Goal: Entertainment & Leisure: Consume media (video, audio)

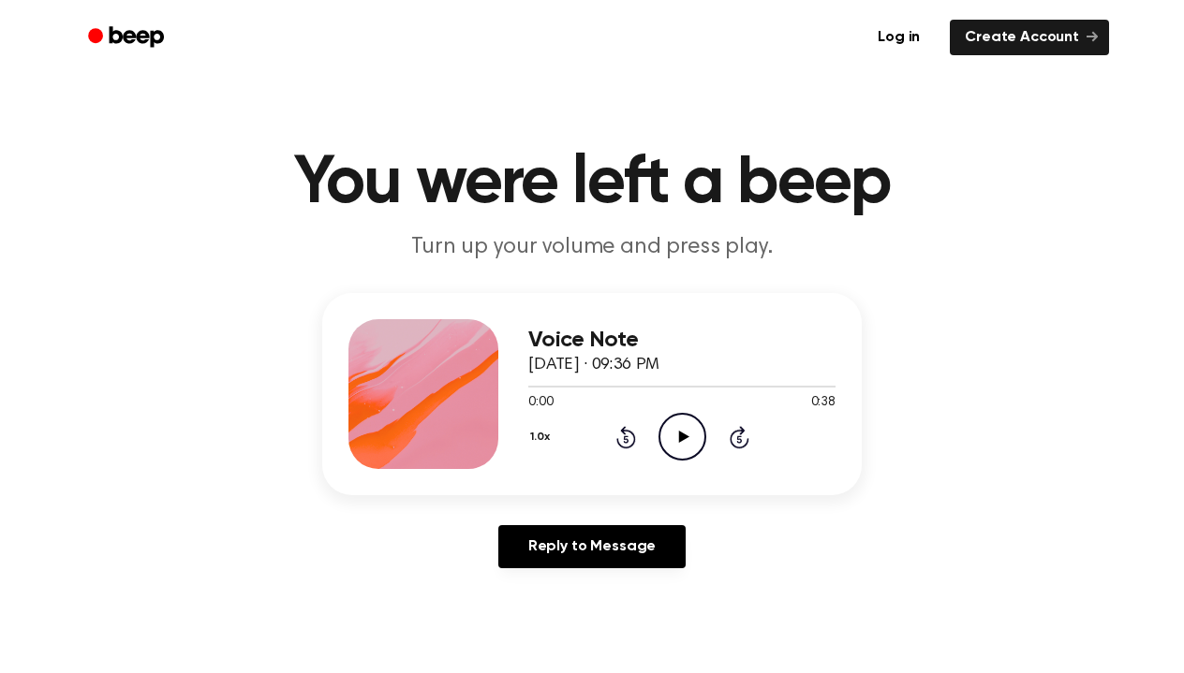
click at [677, 443] on icon "Play Audio" at bounding box center [682, 437] width 48 height 48
click at [532, 392] on div at bounding box center [681, 385] width 307 height 15
click at [674, 437] on icon "Play Audio" at bounding box center [682, 437] width 48 height 48
click at [682, 420] on icon "Play Audio" at bounding box center [682, 437] width 48 height 48
click at [683, 442] on icon "Play Audio" at bounding box center [682, 437] width 48 height 48
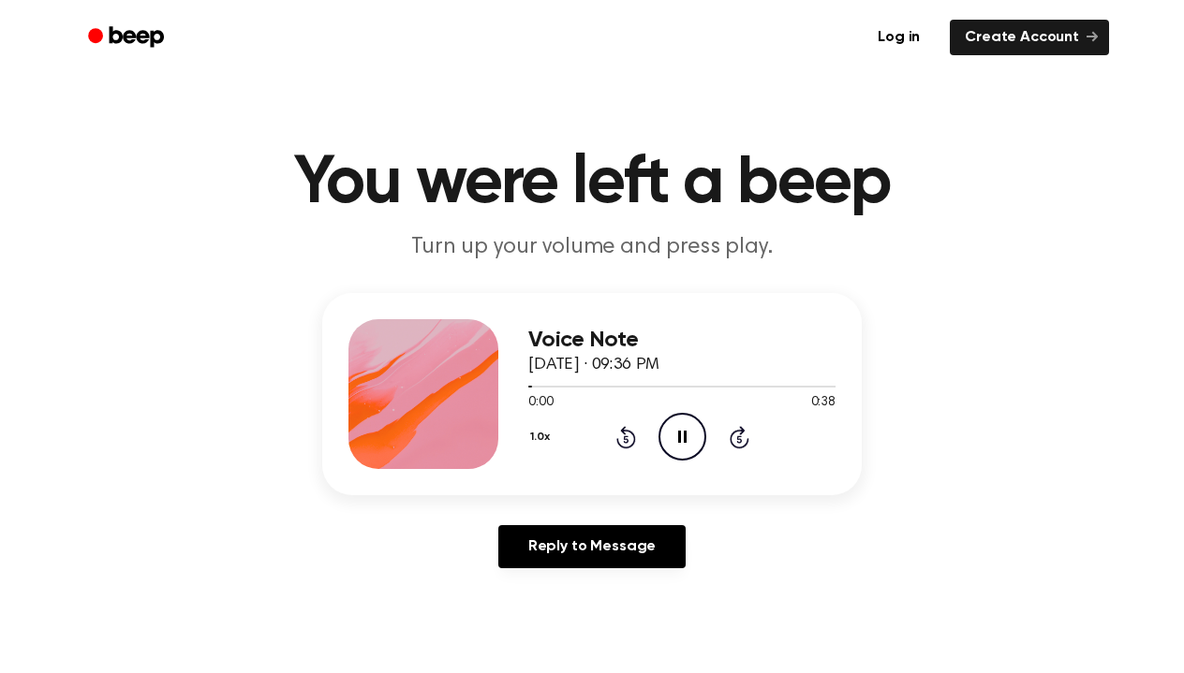
click at [736, 0] on div "Log in Create Account" at bounding box center [592, 37] width 1034 height 75
click at [677, 433] on icon "Play Audio" at bounding box center [682, 437] width 48 height 48
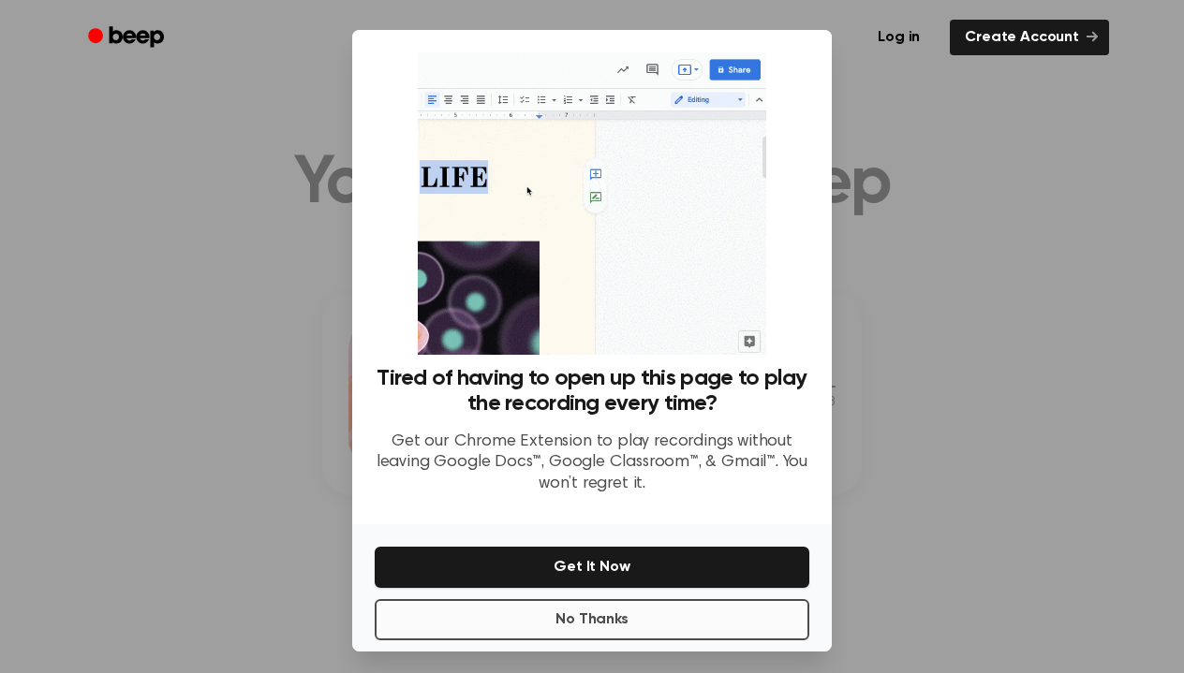
click at [588, 607] on button "No Thanks" at bounding box center [592, 619] width 435 height 41
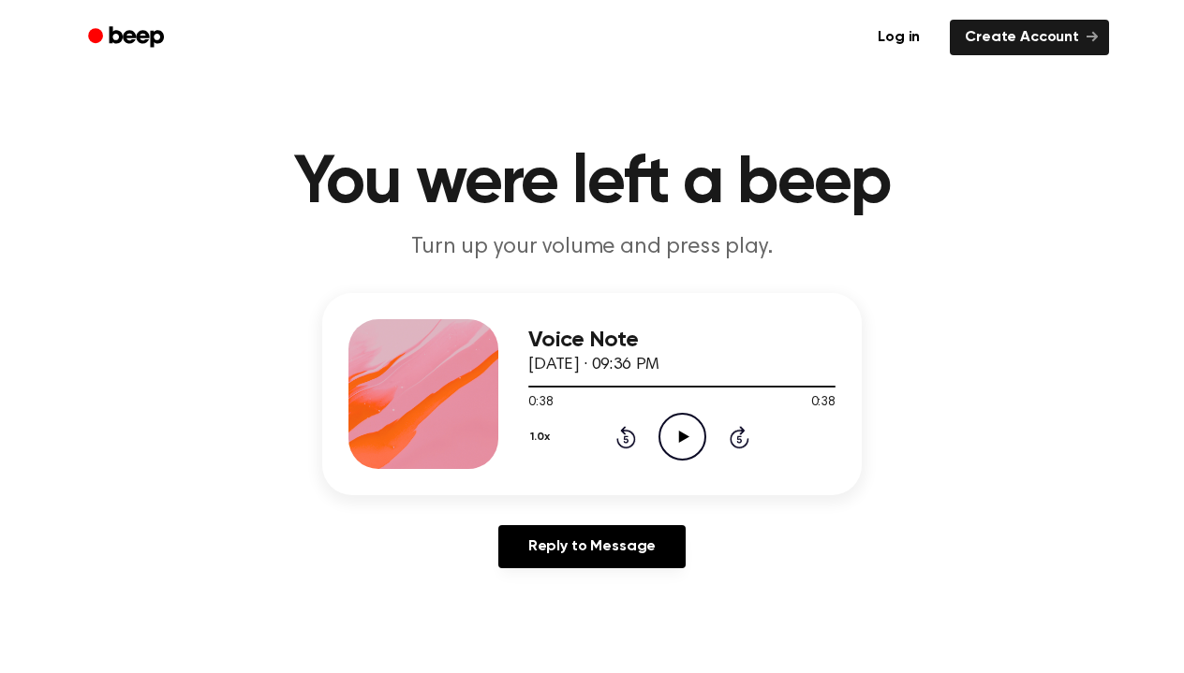
click at [688, 434] on icon "Play Audio" at bounding box center [682, 437] width 48 height 48
click at [626, 389] on div at bounding box center [681, 385] width 307 height 15
click at [683, 426] on icon "Pause Audio" at bounding box center [682, 437] width 48 height 48
click at [683, 426] on icon "Play Audio" at bounding box center [682, 437] width 48 height 48
click at [669, 1] on div "Log in Create Account" at bounding box center [592, 37] width 1034 height 75
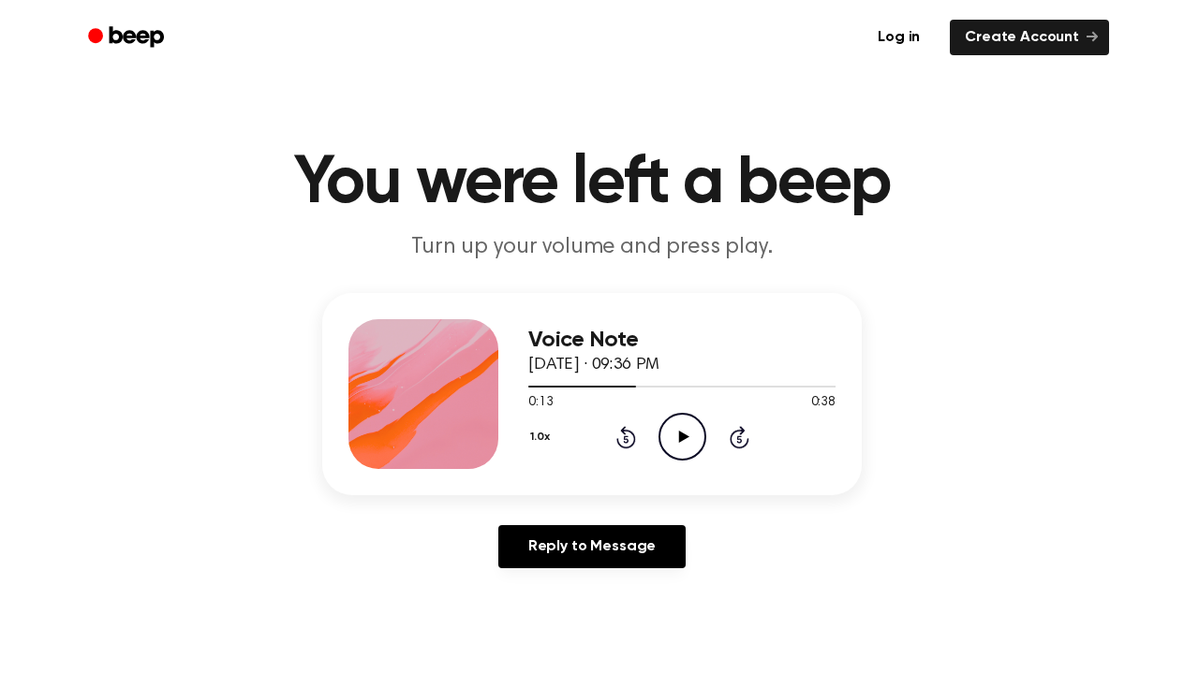
click at [684, 415] on circle at bounding box center [682, 437] width 46 height 46
click at [681, 442] on icon "Pause Audio" at bounding box center [682, 437] width 48 height 48
click at [622, 387] on div at bounding box center [586, 387] width 116 height 2
click at [671, 422] on icon "Play Audio" at bounding box center [682, 437] width 48 height 48
click at [584, 380] on div at bounding box center [681, 385] width 307 height 15
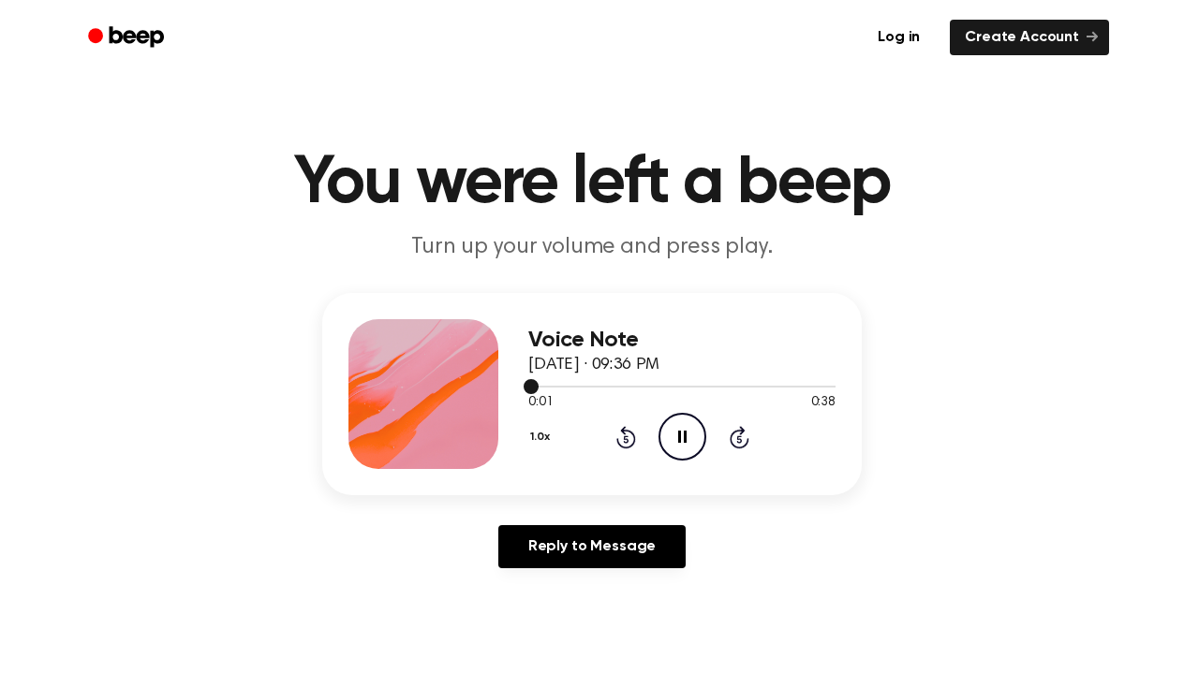
drag, startPoint x: 523, startPoint y: 385, endPoint x: 584, endPoint y: 387, distance: 61.8
click at [585, 387] on div at bounding box center [681, 385] width 307 height 15
click at [584, 387] on div at bounding box center [681, 387] width 307 height 2
click at [731, 447] on icon "Skip 5 seconds" at bounding box center [739, 437] width 21 height 24
click at [744, 436] on icon "Skip 5 seconds" at bounding box center [739, 437] width 21 height 24
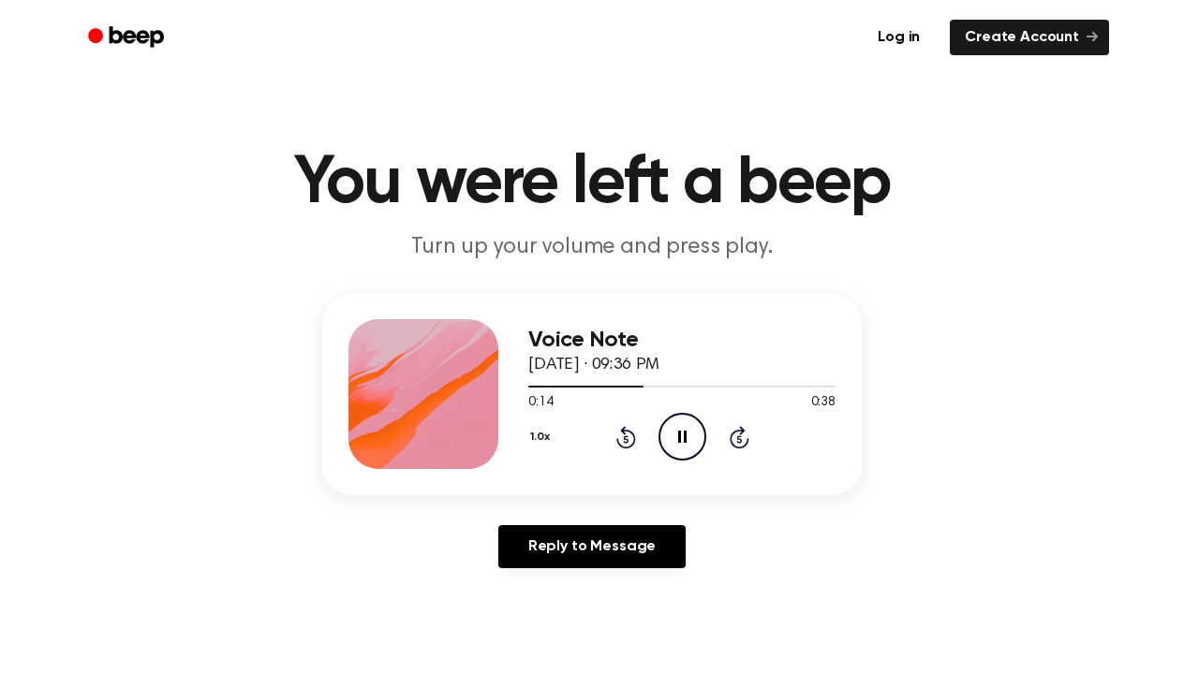
click at [687, 432] on icon "Pause Audio" at bounding box center [682, 437] width 48 height 48
click at [658, 0] on div "Log in Create Account" at bounding box center [592, 37] width 1034 height 75
click at [617, 444] on icon at bounding box center [626, 437] width 20 height 22
click at [667, 444] on icon "Play Audio" at bounding box center [682, 437] width 48 height 48
click at [684, 429] on icon "Pause Audio" at bounding box center [682, 437] width 48 height 48
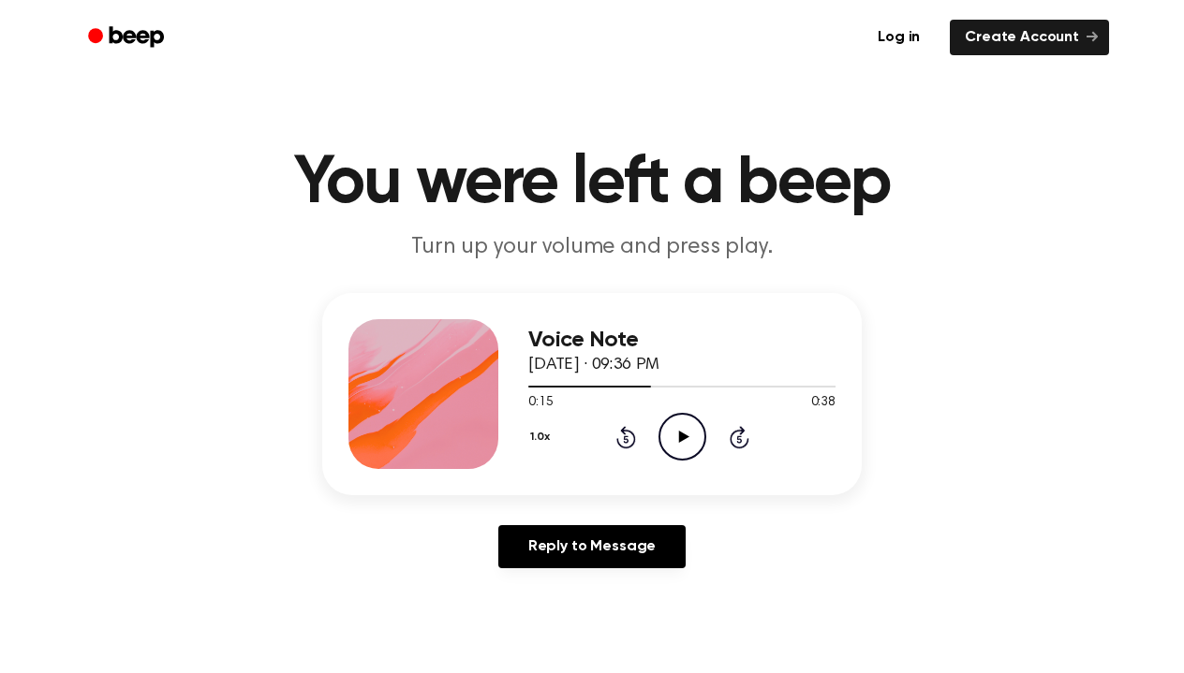
click at [633, 431] on icon "Rewind 5 seconds" at bounding box center [625, 437] width 21 height 24
click at [672, 431] on icon "Play Audio" at bounding box center [682, 437] width 48 height 48
click at [680, 421] on icon "Pause Audio" at bounding box center [682, 437] width 48 height 48
click at [682, 446] on icon "Play Audio" at bounding box center [682, 437] width 48 height 48
click at [678, 442] on icon at bounding box center [682, 437] width 8 height 12
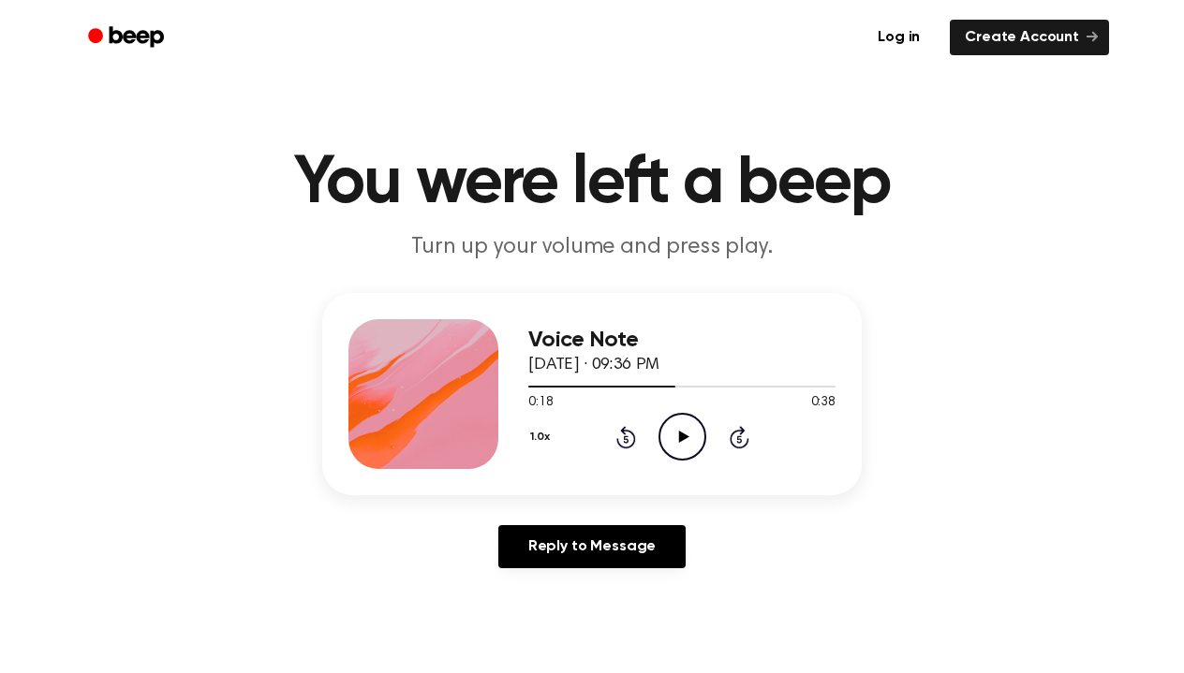
click at [677, 416] on circle at bounding box center [682, 437] width 46 height 46
click at [662, 443] on icon "Pause Audio" at bounding box center [682, 437] width 48 height 48
click at [693, 424] on icon "Play Audio" at bounding box center [682, 437] width 48 height 48
click at [634, 435] on icon at bounding box center [626, 437] width 20 height 22
click at [679, 445] on icon "Play Audio" at bounding box center [682, 437] width 48 height 48
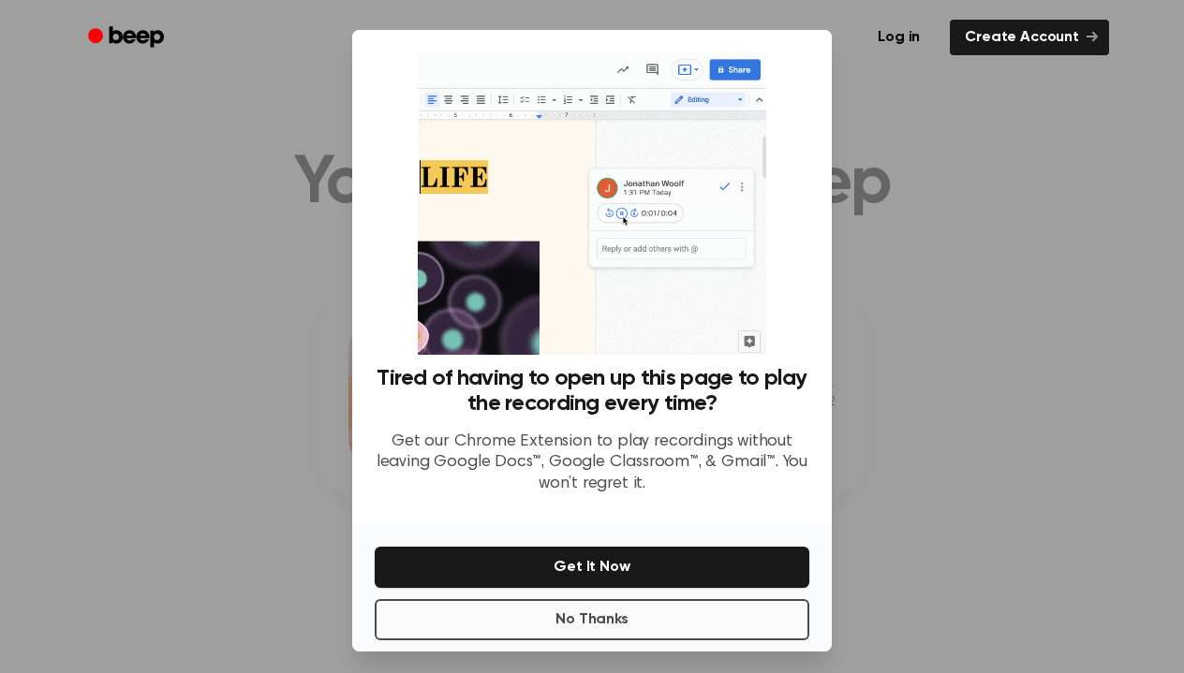
click at [575, 636] on button "No Thanks" at bounding box center [592, 619] width 435 height 41
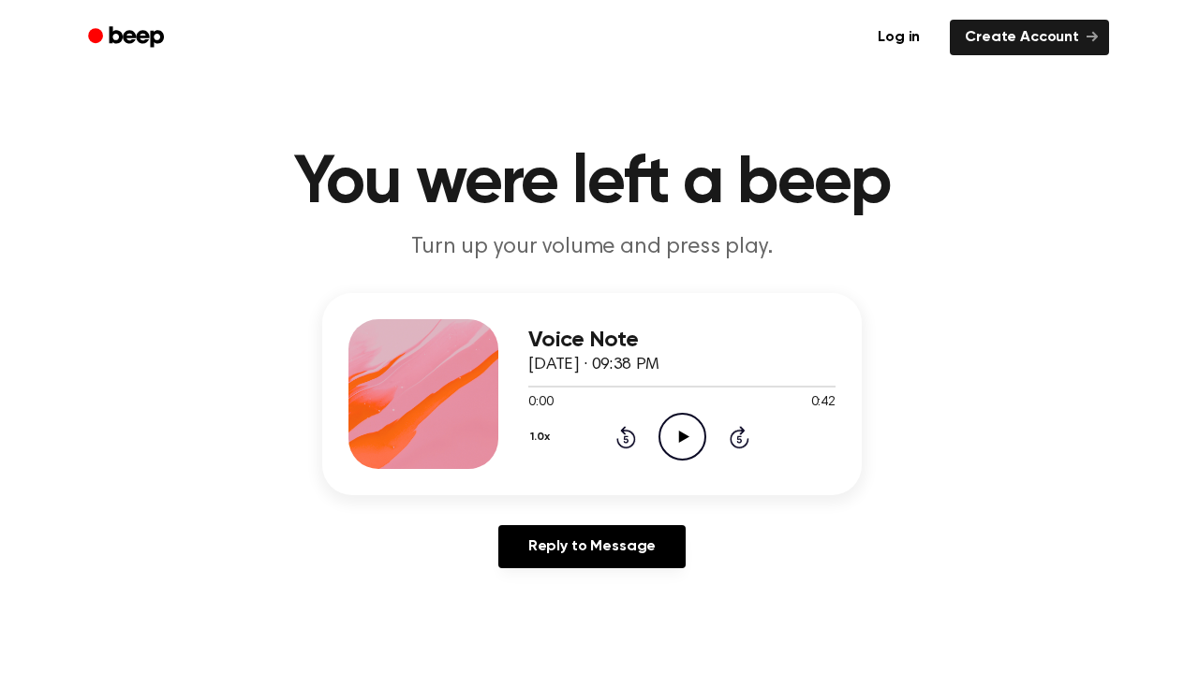
click at [669, 440] on icon "Play Audio" at bounding box center [682, 437] width 48 height 48
click at [669, 440] on icon "Pause Audio" at bounding box center [682, 437] width 48 height 48
click at [615, 439] on icon "Rewind 5 seconds" at bounding box center [625, 437] width 21 height 24
click at [704, 415] on icon "Play Audio" at bounding box center [682, 437] width 48 height 48
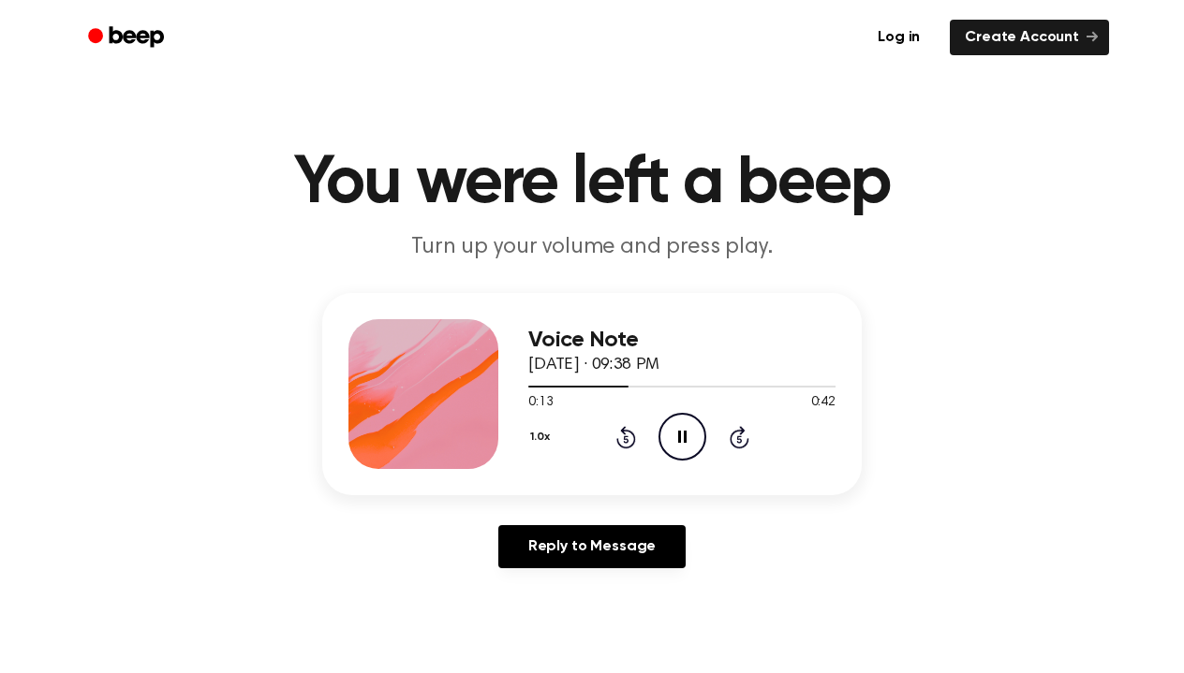
click at [621, 434] on icon "Rewind 5 seconds" at bounding box center [625, 437] width 21 height 24
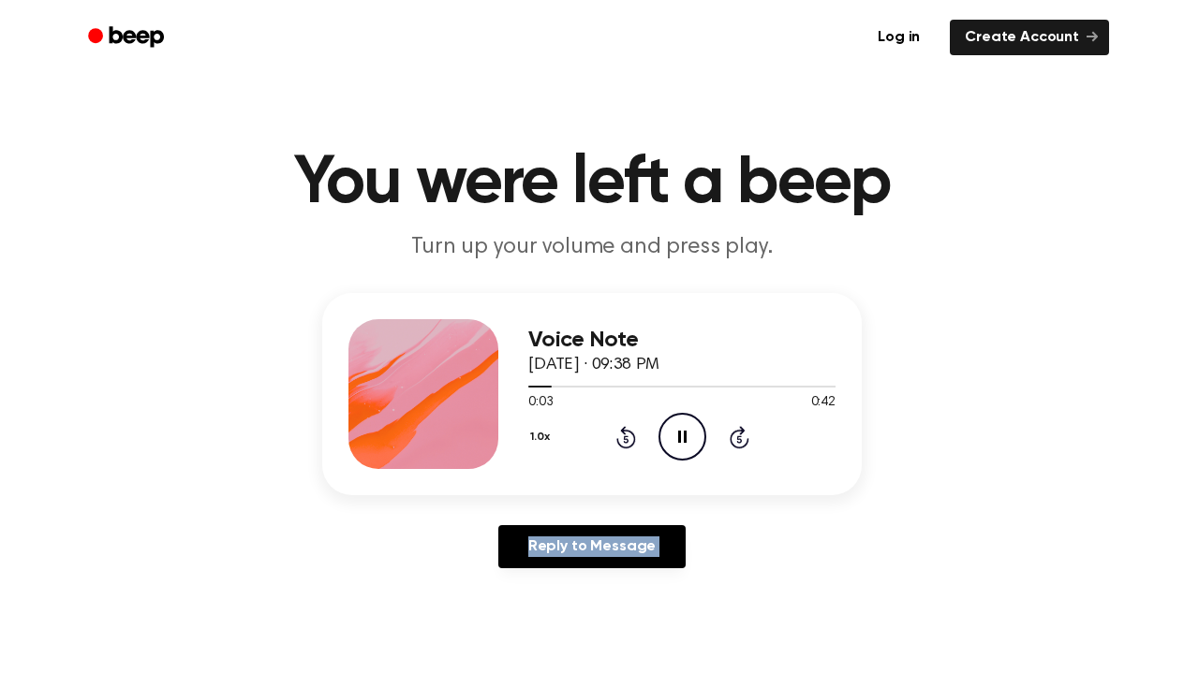
click at [681, 429] on icon "Pause Audio" at bounding box center [682, 437] width 48 height 48
click at [675, 421] on icon "Play Audio" at bounding box center [682, 437] width 48 height 48
click at [673, 434] on icon "Pause Audio" at bounding box center [682, 437] width 48 height 48
click at [678, 431] on icon "Play Audio" at bounding box center [682, 437] width 48 height 48
click at [674, 433] on icon "Pause Audio" at bounding box center [682, 437] width 48 height 48
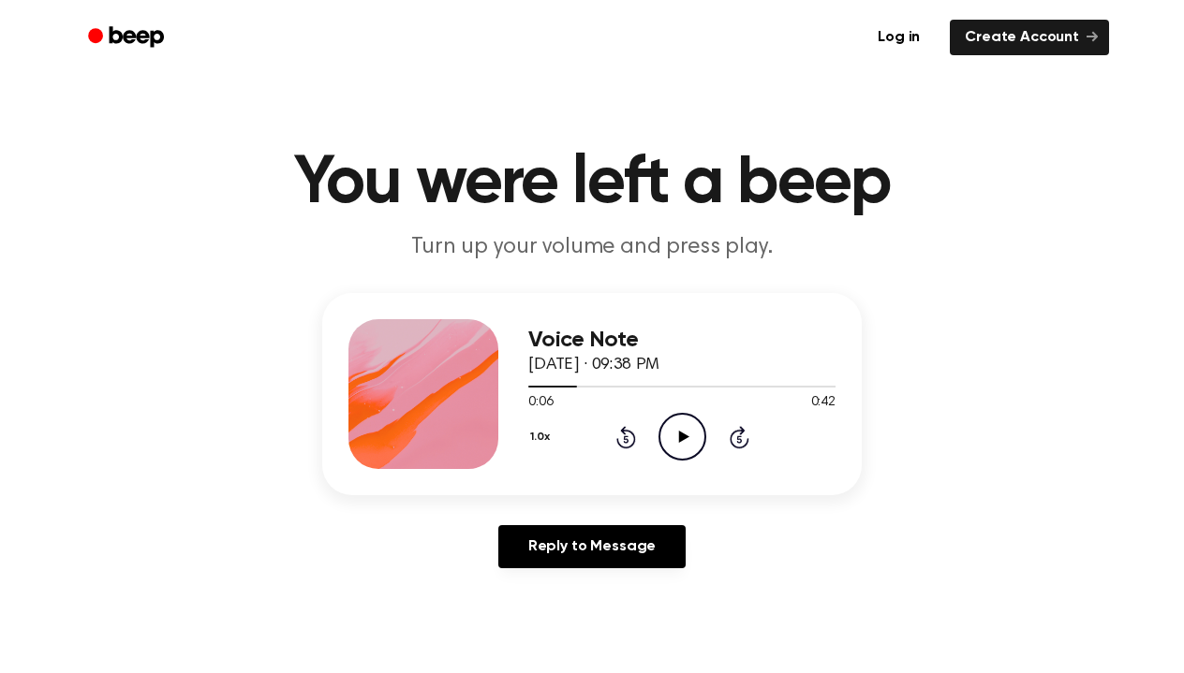
click at [685, 447] on icon "Play Audio" at bounding box center [682, 437] width 48 height 48
click at [626, 436] on icon at bounding box center [626, 437] width 20 height 22
click at [682, 432] on icon "Pause Audio" at bounding box center [682, 437] width 48 height 48
click at [677, 420] on icon "Play Audio" at bounding box center [682, 437] width 48 height 48
click at [677, 435] on icon "Pause Audio" at bounding box center [682, 437] width 48 height 48
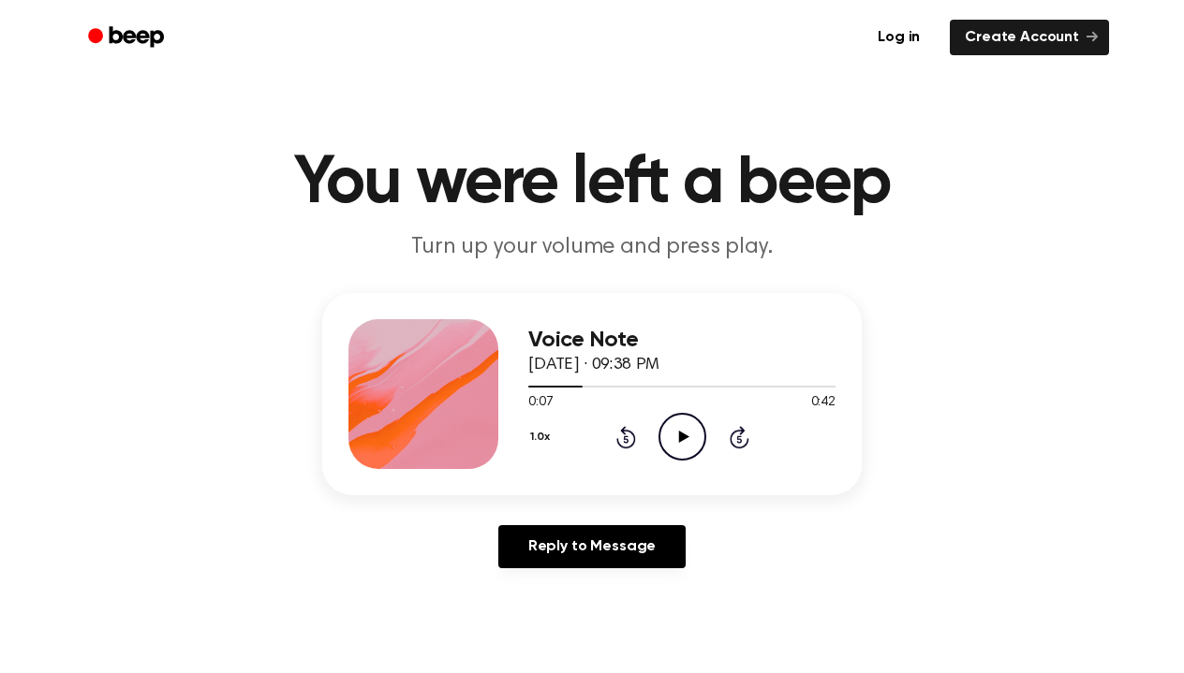
click at [805, 2] on div "Log in Create Account" at bounding box center [592, 37] width 1034 height 75
click at [687, 431] on icon "Play Audio" at bounding box center [682, 437] width 48 height 48
click at [687, 431] on icon "Pause Audio" at bounding box center [682, 437] width 48 height 48
click at [683, 423] on icon "Play Audio" at bounding box center [682, 437] width 48 height 48
click at [683, 423] on icon "Pause Audio" at bounding box center [682, 437] width 48 height 48
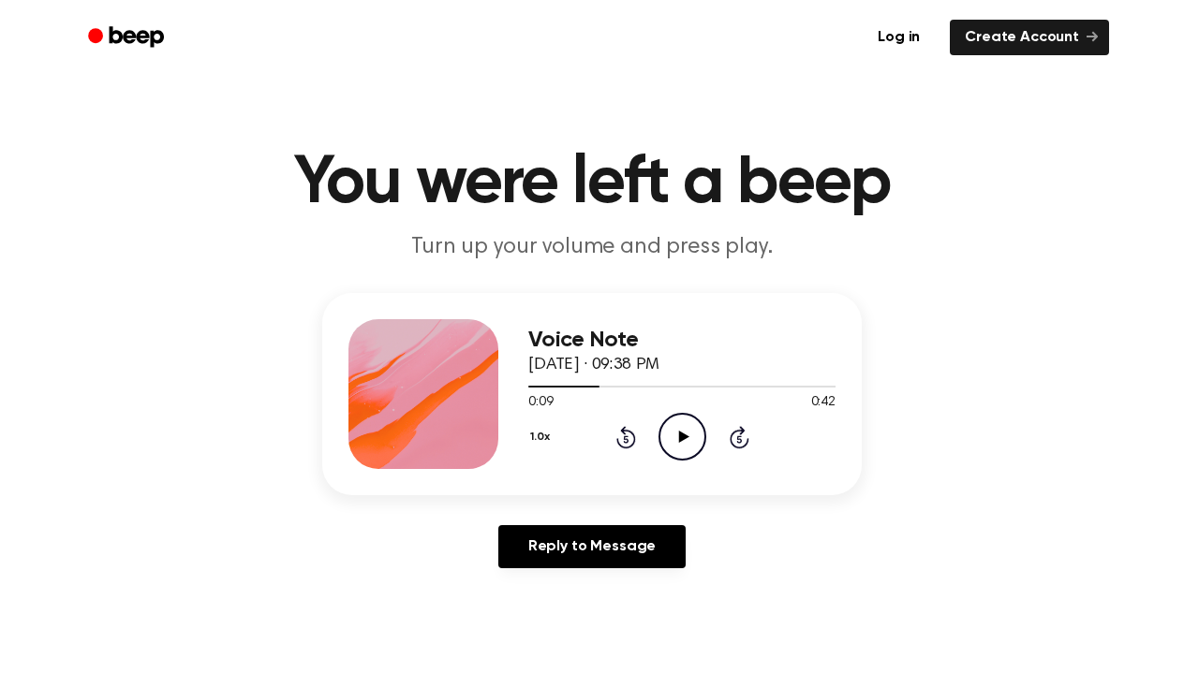
click at [622, 450] on div "1.0x Rewind 5 seconds Play Audio Skip 5 seconds" at bounding box center [681, 437] width 307 height 48
click at [621, 439] on icon "Rewind 5 seconds" at bounding box center [625, 437] width 21 height 24
click at [695, 439] on icon "Play Audio" at bounding box center [682, 437] width 48 height 48
click at [695, 439] on icon "Pause Audio" at bounding box center [682, 437] width 48 height 48
click at [688, 412] on div "0:09 0:42" at bounding box center [681, 403] width 307 height 20
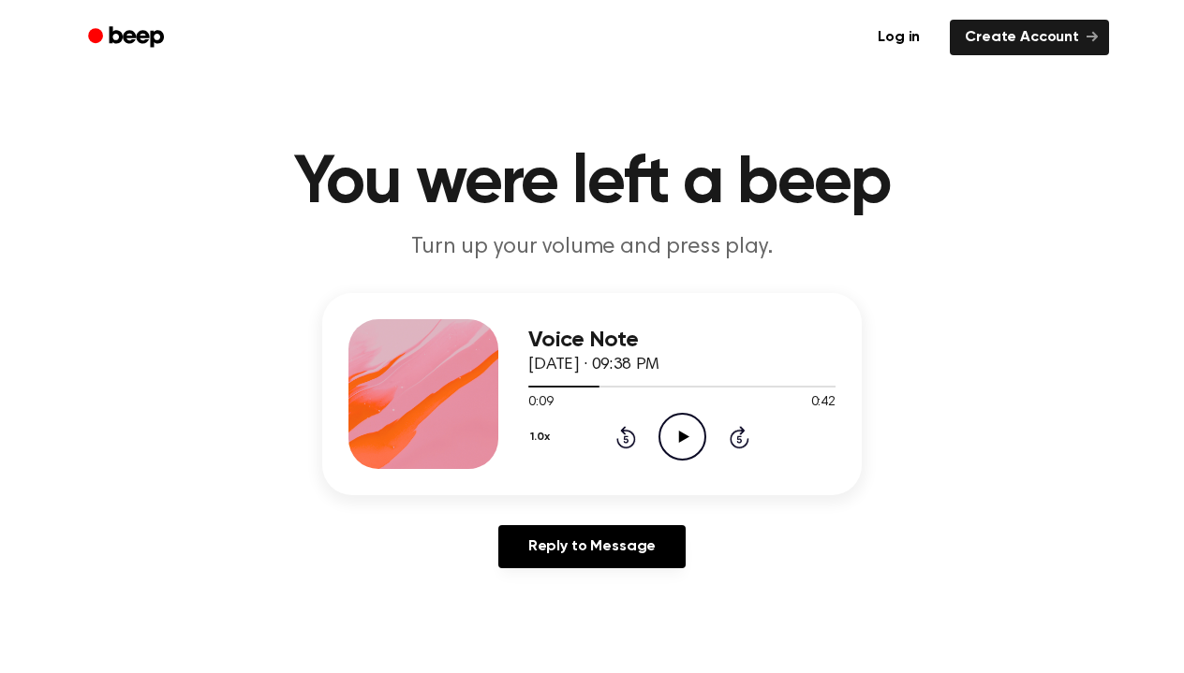
click at [682, 436] on icon at bounding box center [683, 437] width 10 height 12
click at [682, 436] on icon "Pause Audio" at bounding box center [682, 437] width 48 height 48
click at [682, 427] on icon "Play Audio" at bounding box center [682, 437] width 48 height 48
click at [629, 440] on icon "Rewind 5 seconds" at bounding box center [625, 437] width 21 height 24
click at [617, 451] on div "1.0x Rewind 5 seconds Pause Audio Skip 5 seconds" at bounding box center [681, 437] width 307 height 48
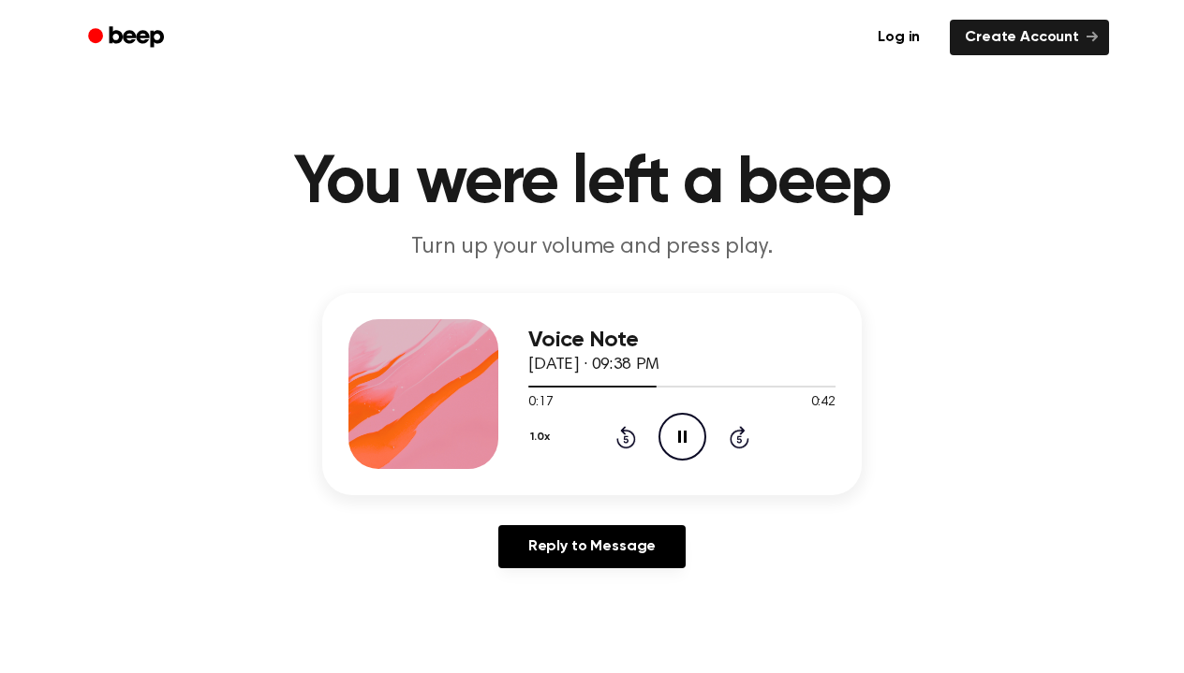
click at [627, 436] on icon "Rewind 5 seconds" at bounding box center [625, 437] width 21 height 24
click at [627, 440] on icon at bounding box center [625, 439] width 5 height 7
click at [682, 436] on icon "Pause Audio" at bounding box center [682, 437] width 48 height 48
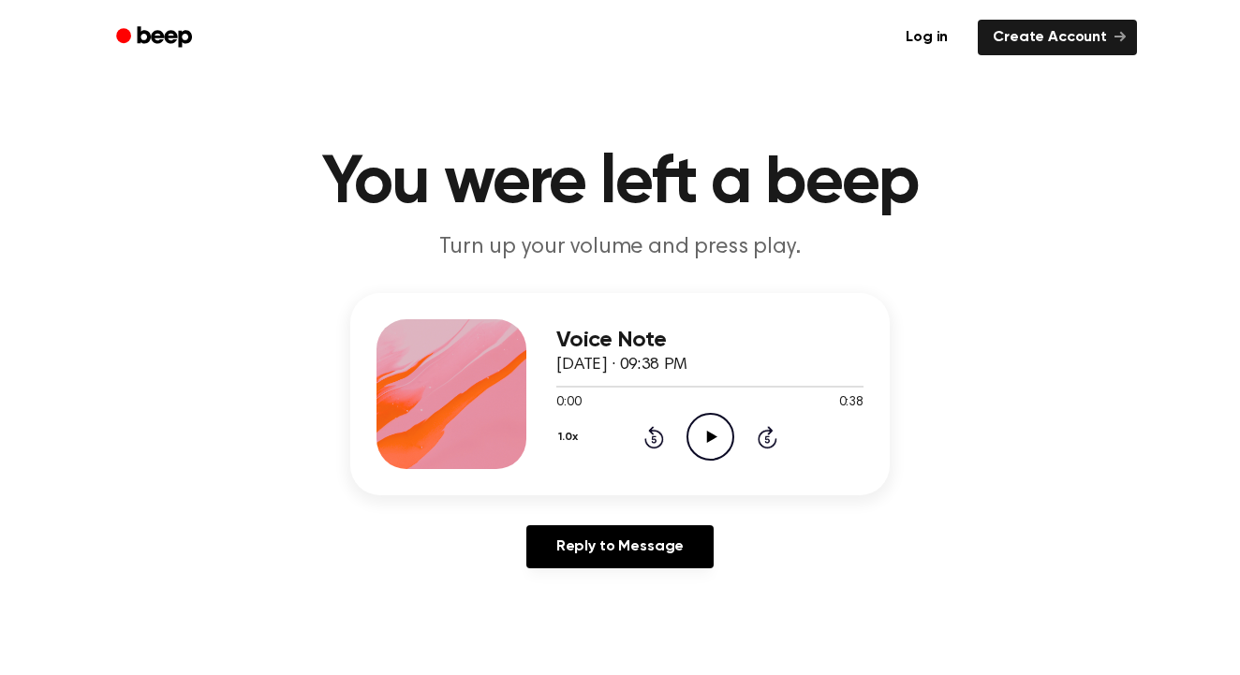
click at [709, 429] on icon "Play Audio" at bounding box center [711, 437] width 48 height 48
click at [690, 432] on icon "Pause Audio" at bounding box center [711, 437] width 48 height 48
click at [516, 1] on div "Log in Create Account" at bounding box center [620, 37] width 1034 height 75
click at [649, 434] on icon "Rewind 5 seconds" at bounding box center [653, 437] width 21 height 24
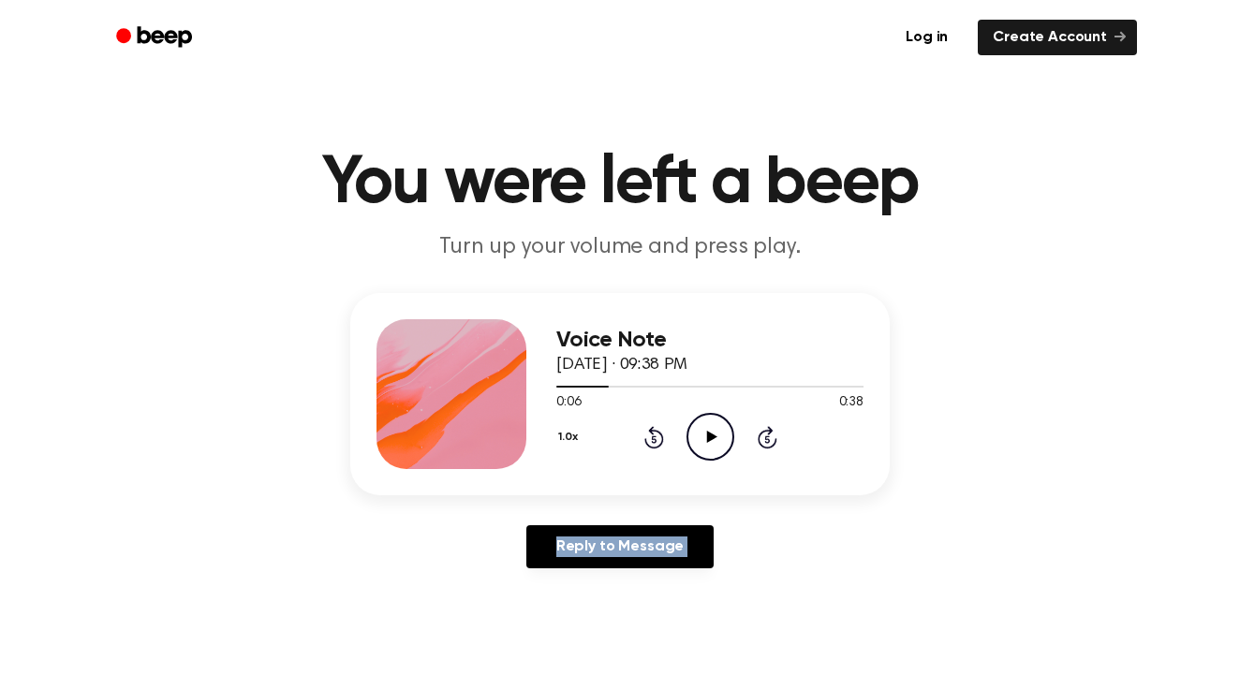
click at [649, 434] on icon "Rewind 5 seconds" at bounding box center [653, 437] width 21 height 24
click at [702, 426] on icon "Play Audio" at bounding box center [711, 437] width 48 height 48
click at [707, 442] on icon at bounding box center [710, 437] width 8 height 12
click at [695, 443] on icon "Play Audio" at bounding box center [711, 437] width 48 height 48
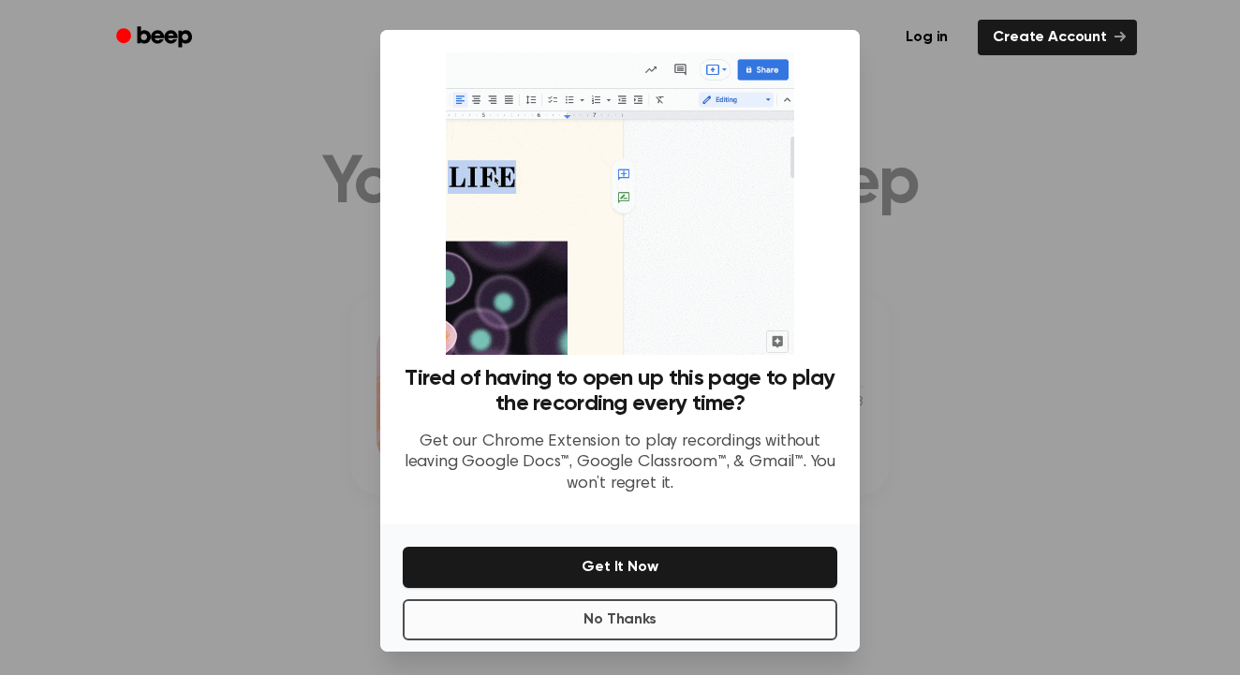
click at [658, 639] on button "No Thanks" at bounding box center [620, 619] width 435 height 41
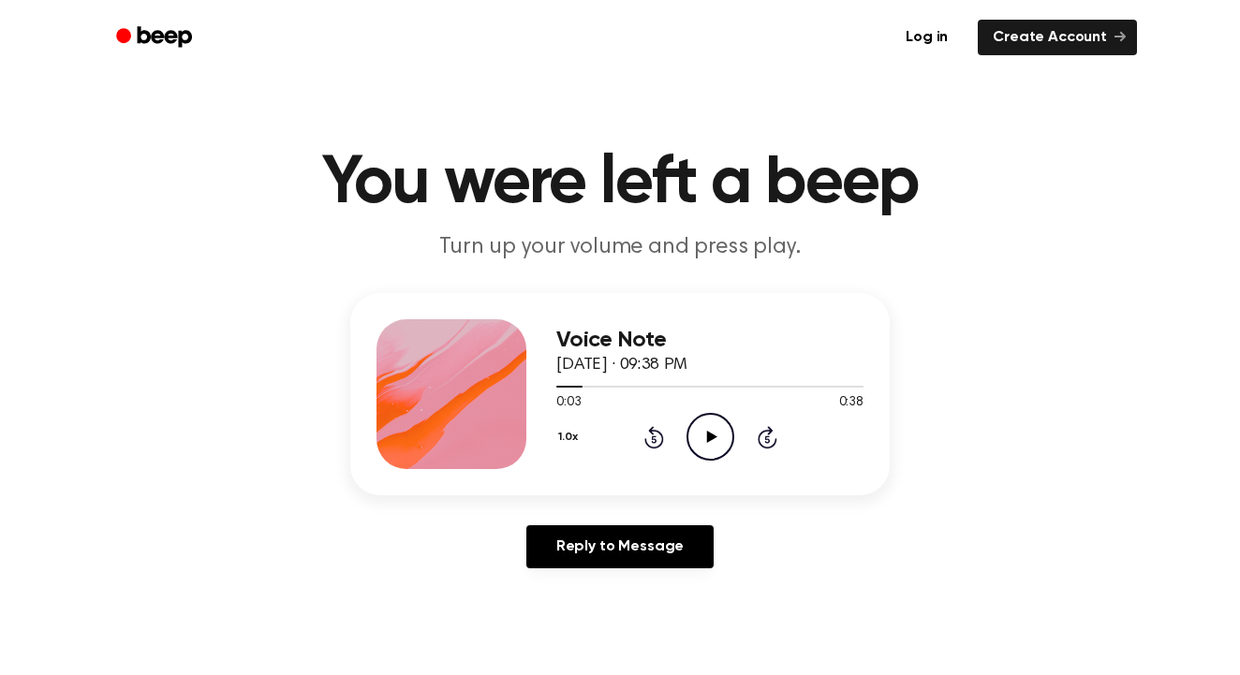
click at [703, 431] on icon "Play Audio" at bounding box center [711, 437] width 48 height 48
click at [703, 431] on icon "Pause Audio" at bounding box center [711, 437] width 48 height 48
click at [693, 458] on icon "Play Audio" at bounding box center [711, 437] width 48 height 48
click at [712, 429] on icon "Pause Audio" at bounding box center [711, 437] width 48 height 48
click at [668, 439] on div "1.0x Rewind 5 seconds Play Audio Skip 5 seconds" at bounding box center [709, 437] width 307 height 48
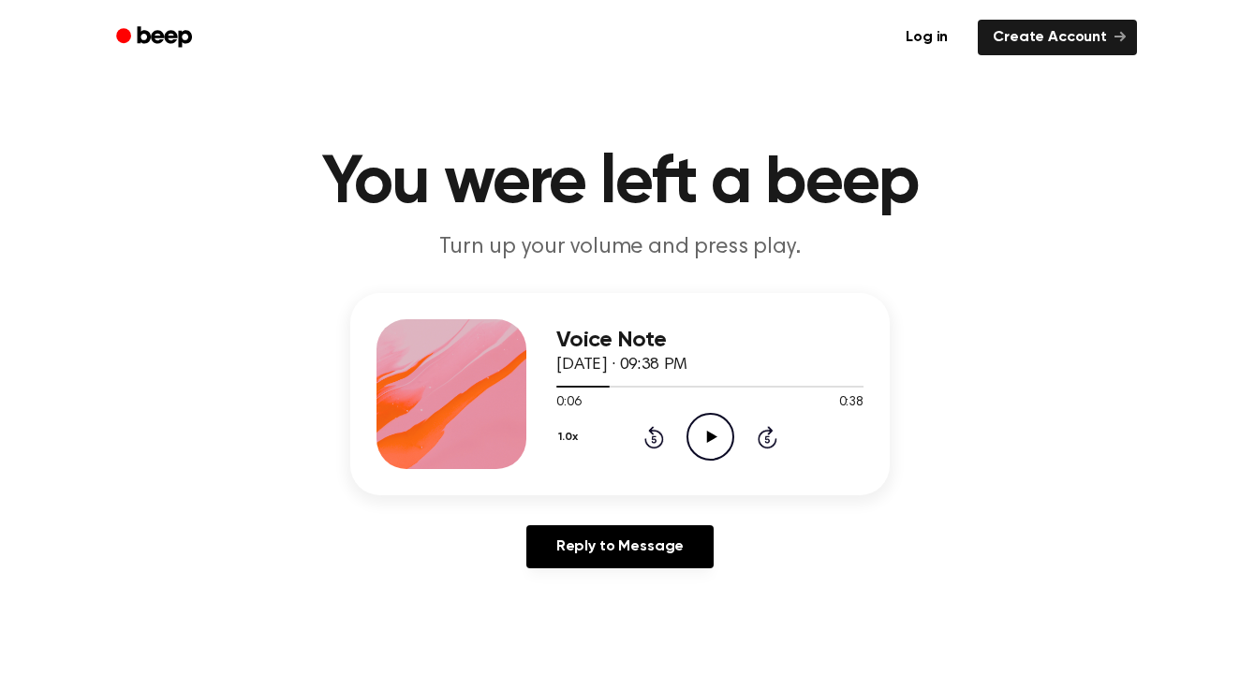
click at [655, 438] on icon "Rewind 5 seconds" at bounding box center [653, 437] width 21 height 24
click at [704, 439] on icon "Play Audio" at bounding box center [711, 437] width 48 height 48
click at [705, 426] on icon "Pause Audio" at bounding box center [711, 437] width 48 height 48
click at [698, 448] on icon "Play Audio" at bounding box center [711, 437] width 48 height 48
click at [698, 448] on icon "Pause Audio" at bounding box center [711, 437] width 48 height 48
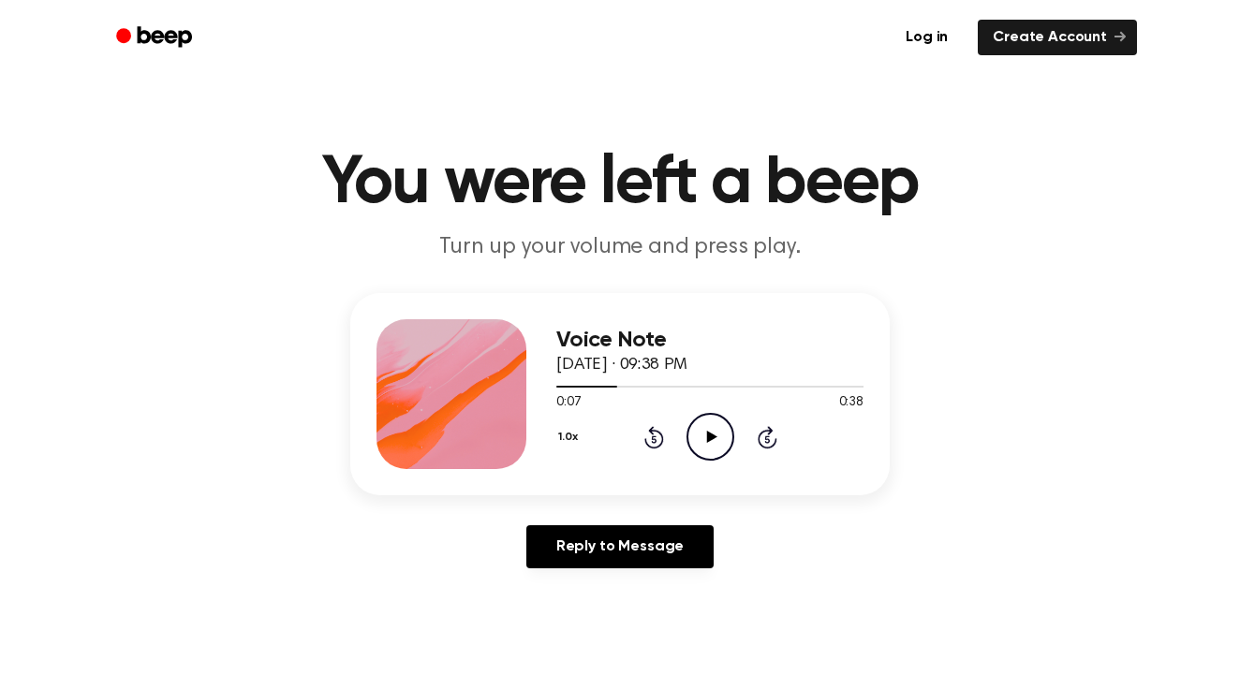
click at [716, 427] on icon "Play Audio" at bounding box center [711, 437] width 48 height 48
click at [650, 436] on icon "Rewind 5 seconds" at bounding box center [653, 437] width 21 height 24
click at [710, 434] on icon "Pause Audio" at bounding box center [711, 437] width 48 height 48
click at [661, 430] on icon "Rewind 5 seconds" at bounding box center [653, 437] width 21 height 24
click at [715, 439] on icon "Play Audio" at bounding box center [711, 437] width 48 height 48
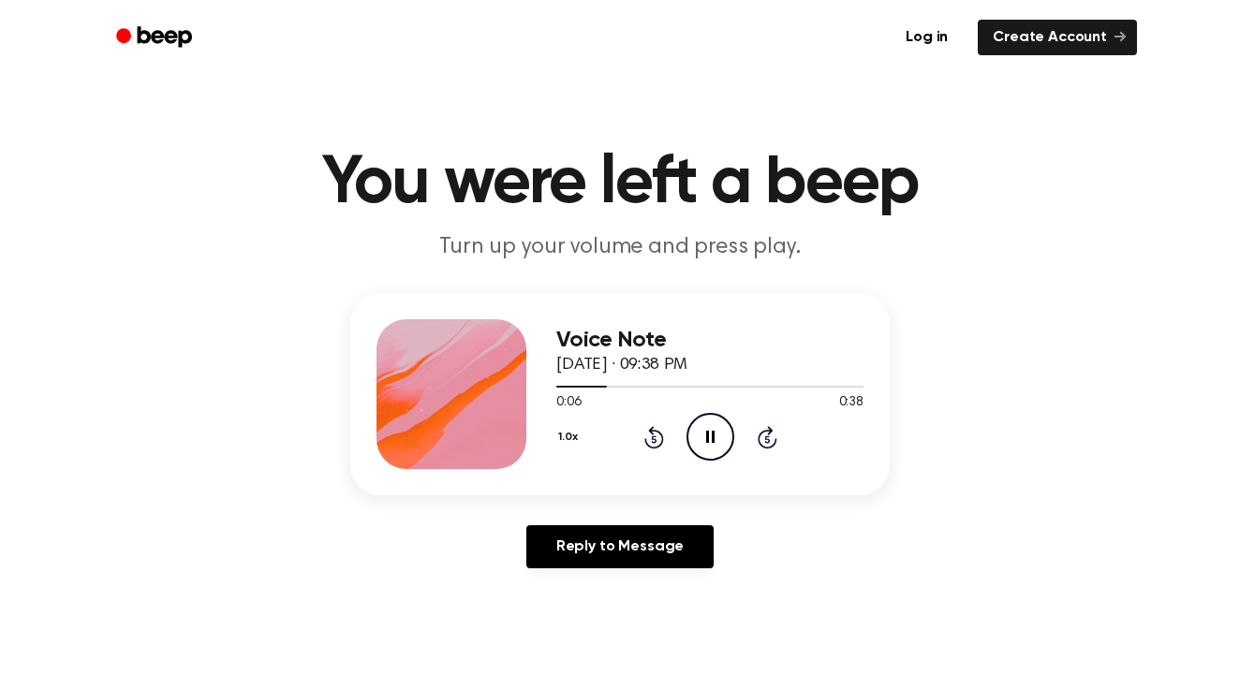
click at [715, 439] on icon "Pause Audio" at bounding box center [711, 437] width 48 height 48
click at [715, 439] on icon "Play Audio" at bounding box center [711, 437] width 48 height 48
click at [715, 439] on icon "Pause Audio" at bounding box center [711, 437] width 48 height 48
click at [719, 435] on icon "Play Audio" at bounding box center [711, 437] width 48 height 48
click at [719, 435] on icon "Pause Audio" at bounding box center [711, 437] width 48 height 48
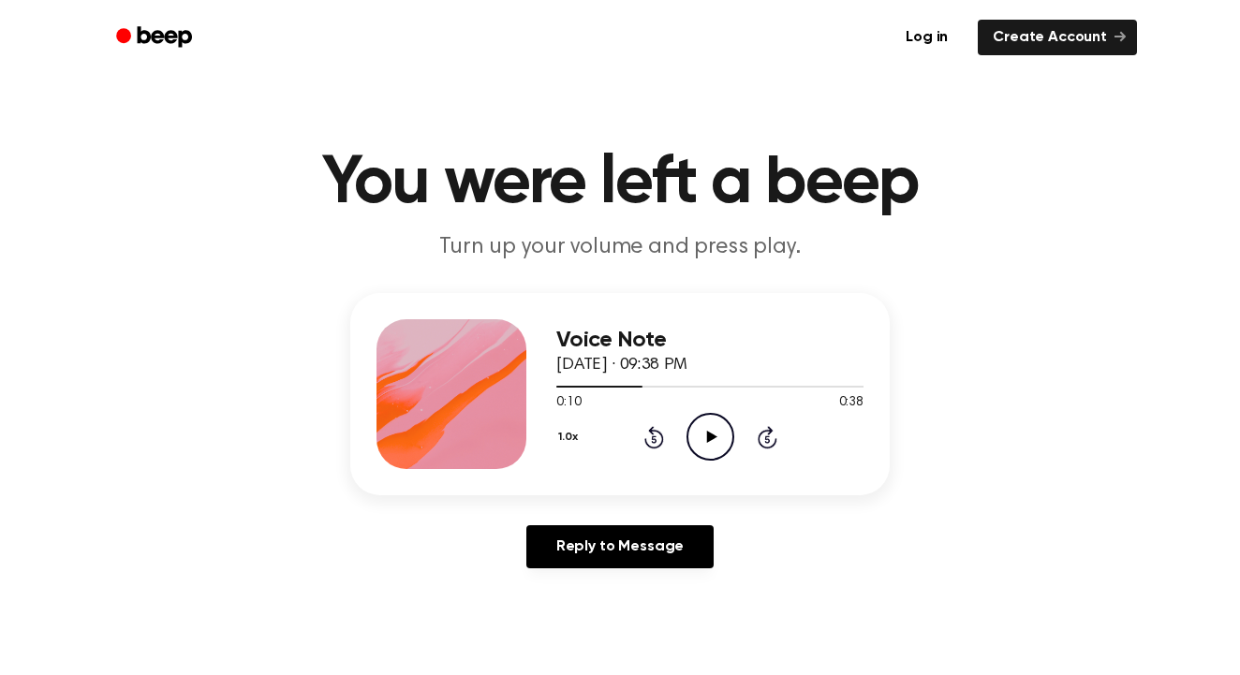
click at [700, 461] on icon "Play Audio" at bounding box center [711, 437] width 48 height 48
click at [702, 436] on icon "Pause Audio" at bounding box center [711, 437] width 48 height 48
click at [688, 431] on circle at bounding box center [710, 437] width 46 height 46
click at [653, 433] on icon at bounding box center [654, 437] width 20 height 22
click at [703, 433] on icon "Pause Audio" at bounding box center [711, 437] width 48 height 48
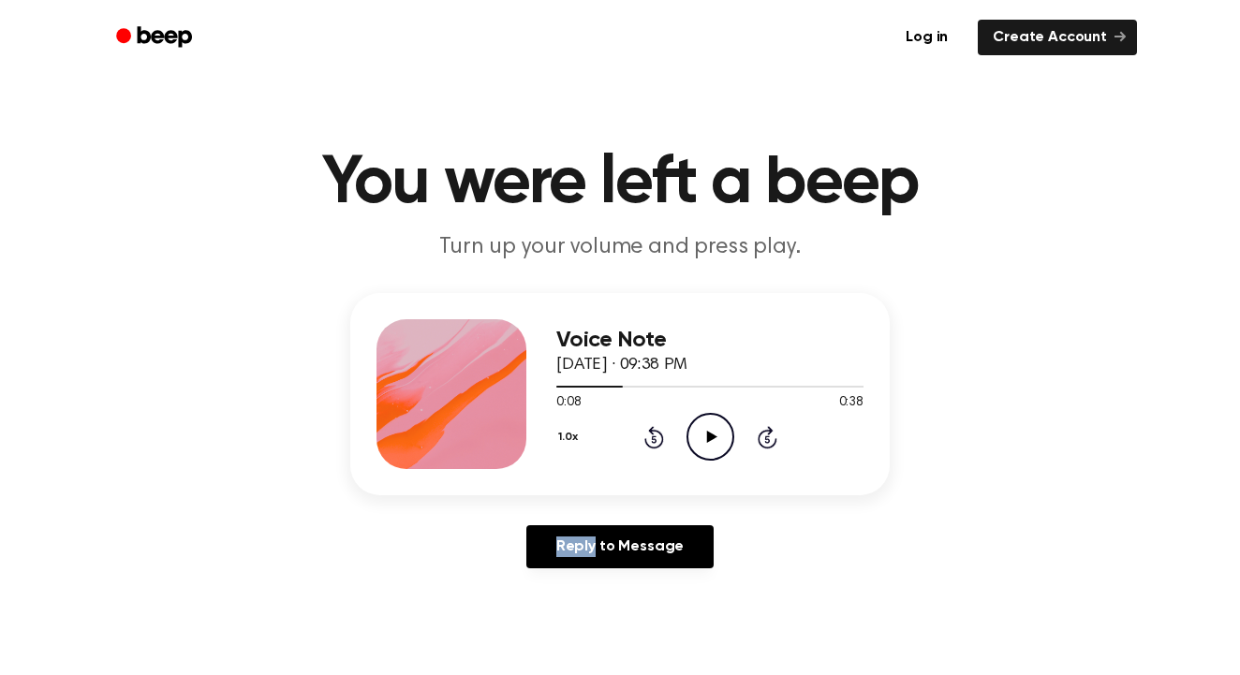
click at [703, 433] on icon "Play Audio" at bounding box center [711, 437] width 48 height 48
click at [716, 428] on icon "Pause Audio" at bounding box center [711, 437] width 48 height 48
click at [703, 436] on icon "Play Audio" at bounding box center [711, 437] width 48 height 48
click at [645, 447] on icon "Rewind 5 seconds" at bounding box center [653, 437] width 21 height 24
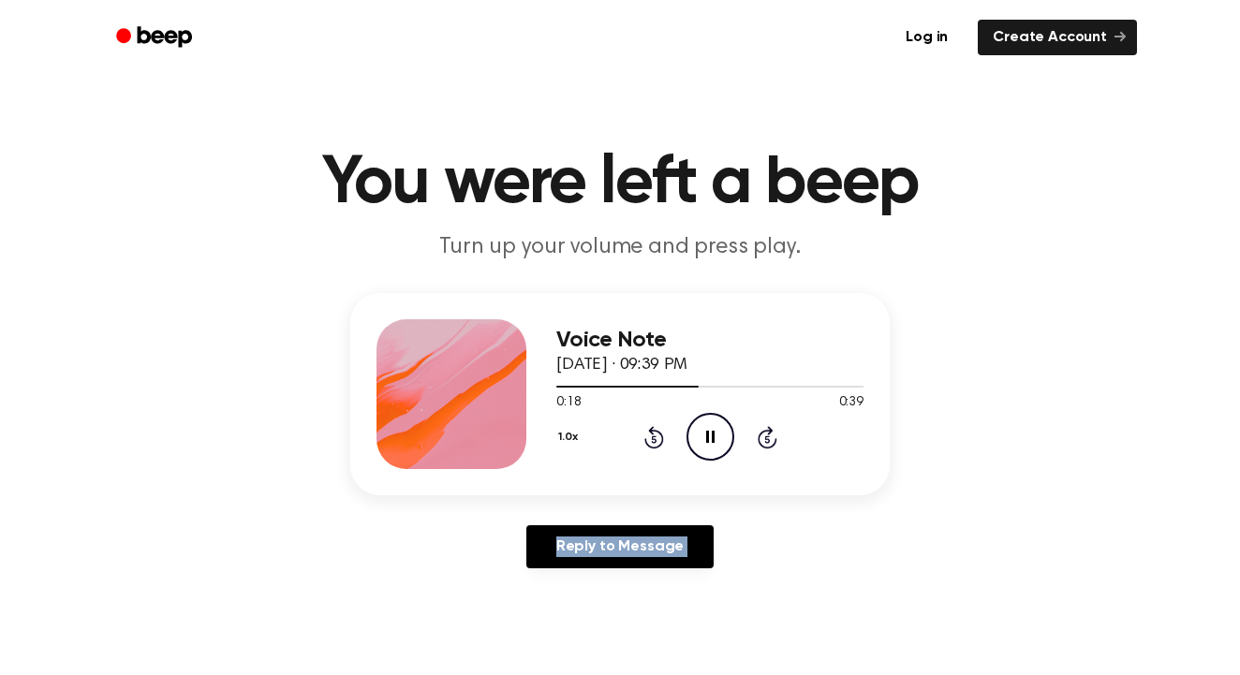
click at [645, 447] on icon "Rewind 5 seconds" at bounding box center [653, 437] width 21 height 24
click at [737, 434] on div "1.0x Rewind 5 seconds Pause Audio Skip 5 seconds" at bounding box center [709, 437] width 307 height 48
click at [702, 457] on icon "Pause Audio" at bounding box center [711, 437] width 48 height 48
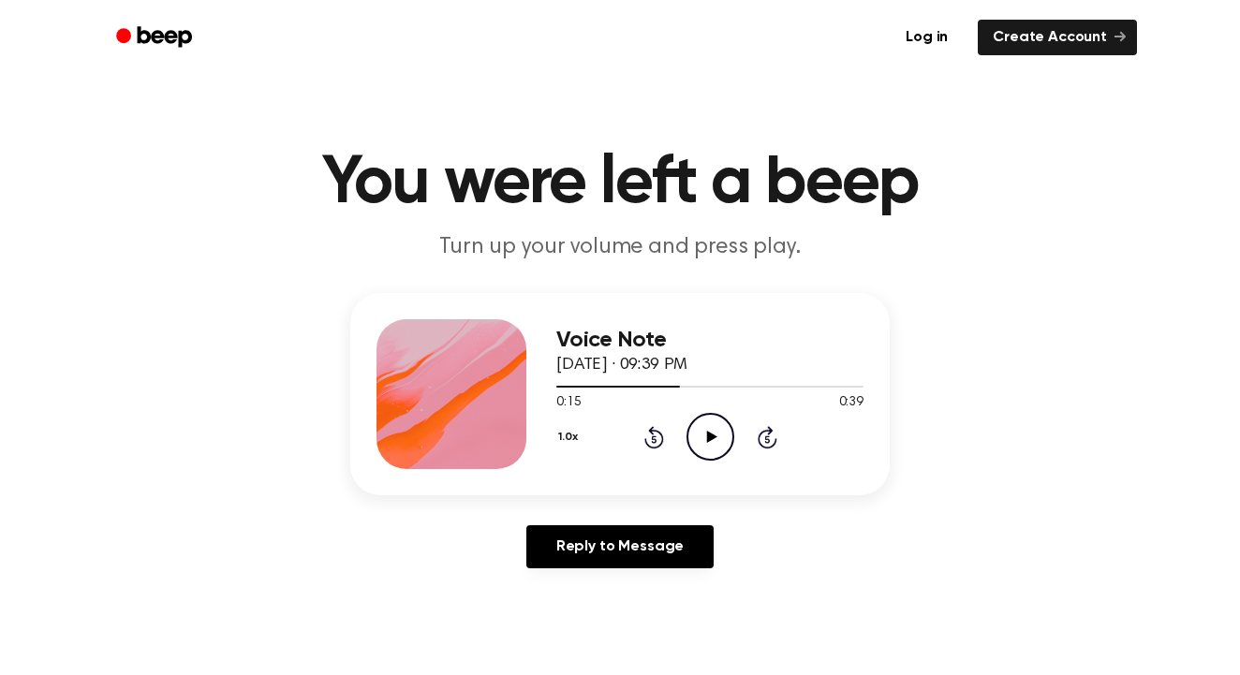
click at [650, 444] on icon "Rewind 5 seconds" at bounding box center [653, 437] width 21 height 24
click at [713, 433] on icon "Play Audio" at bounding box center [711, 437] width 48 height 48
click at [714, 433] on icon at bounding box center [710, 437] width 8 height 12
click at [696, 427] on icon "Play Audio" at bounding box center [711, 437] width 48 height 48
click at [658, 441] on icon "Rewind 5 seconds" at bounding box center [653, 437] width 21 height 24
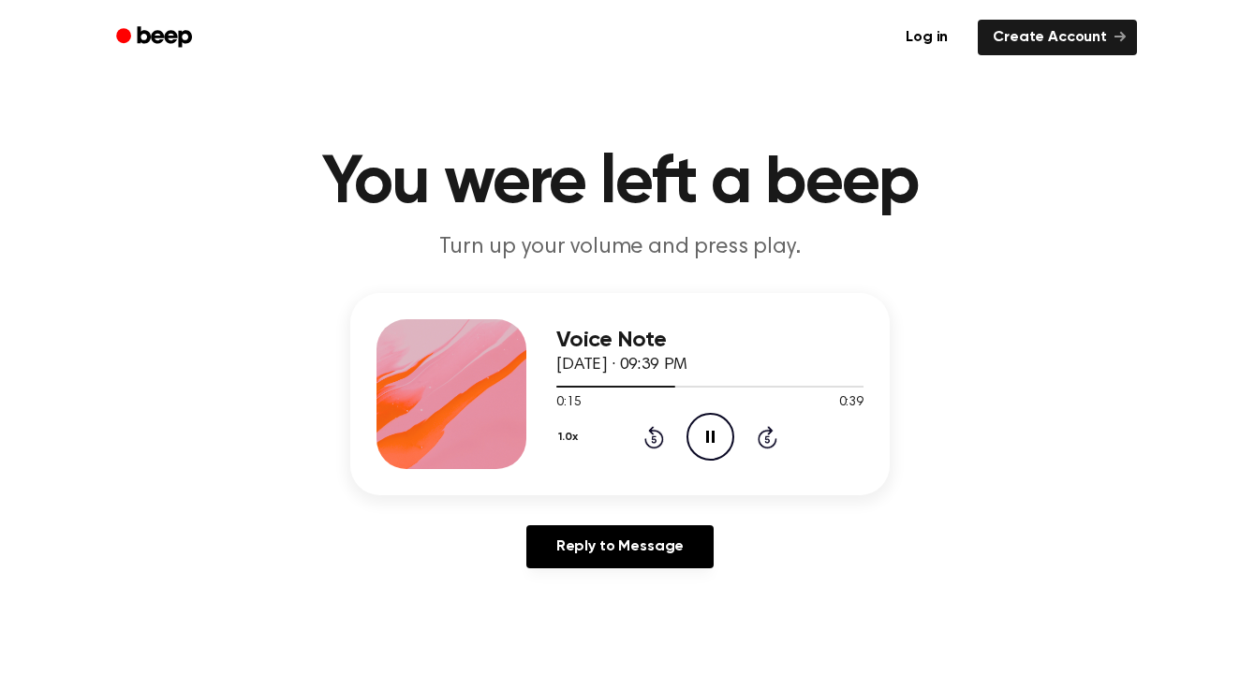
click at [707, 429] on icon "Pause Audio" at bounding box center [711, 437] width 48 height 48
click at [646, 445] on icon at bounding box center [654, 437] width 20 height 22
click at [688, 439] on icon "Play Audio" at bounding box center [711, 437] width 48 height 48
click at [688, 439] on icon "Pause Audio" at bounding box center [711, 437] width 48 height 48
click at [707, 438] on icon at bounding box center [711, 437] width 10 height 12
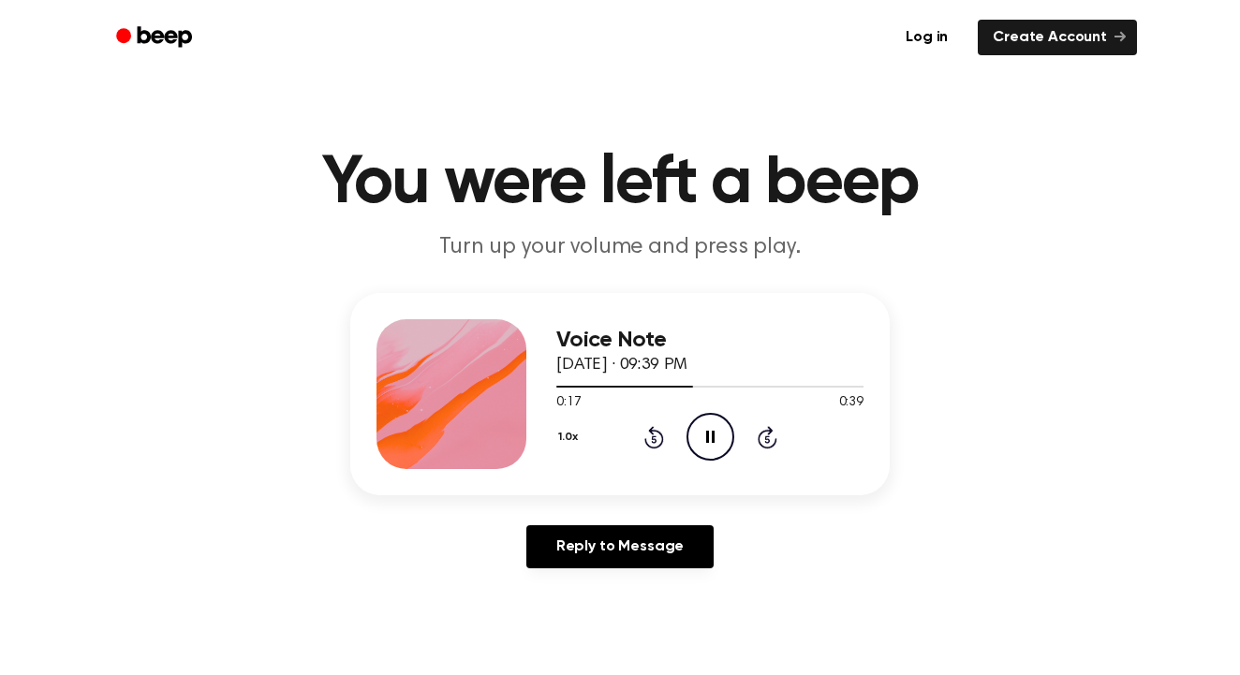
click at [707, 438] on icon at bounding box center [710, 437] width 8 height 12
click at [655, 445] on icon "Rewind 5 seconds" at bounding box center [653, 437] width 21 height 24
click at [710, 443] on icon "Play Audio" at bounding box center [711, 437] width 48 height 48
click at [710, 443] on icon "Pause Audio" at bounding box center [711, 437] width 48 height 48
click at [704, 411] on div "0:18 0:39" at bounding box center [709, 403] width 307 height 20
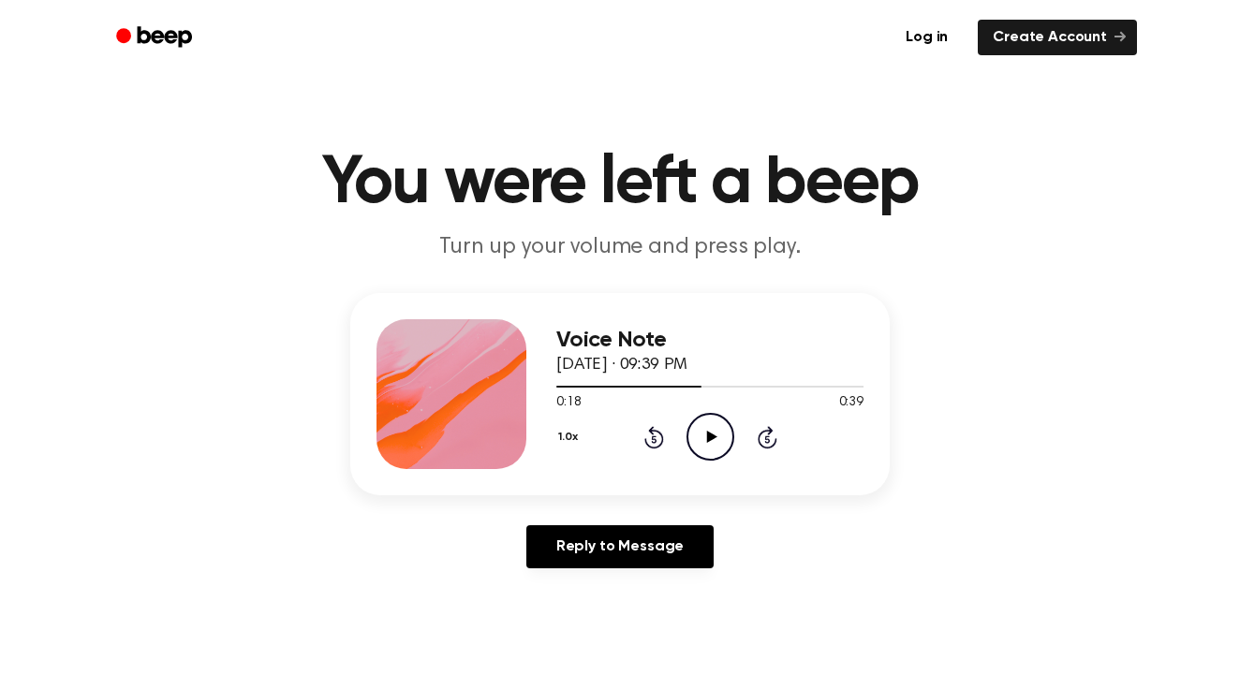
click at [704, 430] on icon "Play Audio" at bounding box center [711, 437] width 48 height 48
click at [702, 440] on icon "Pause Audio" at bounding box center [711, 437] width 48 height 48
click at [710, 425] on icon "Play Audio" at bounding box center [711, 437] width 48 height 48
click at [649, 438] on icon "Rewind 5 seconds" at bounding box center [653, 437] width 21 height 24
click at [705, 438] on icon "Pause Audio" at bounding box center [711, 437] width 48 height 48
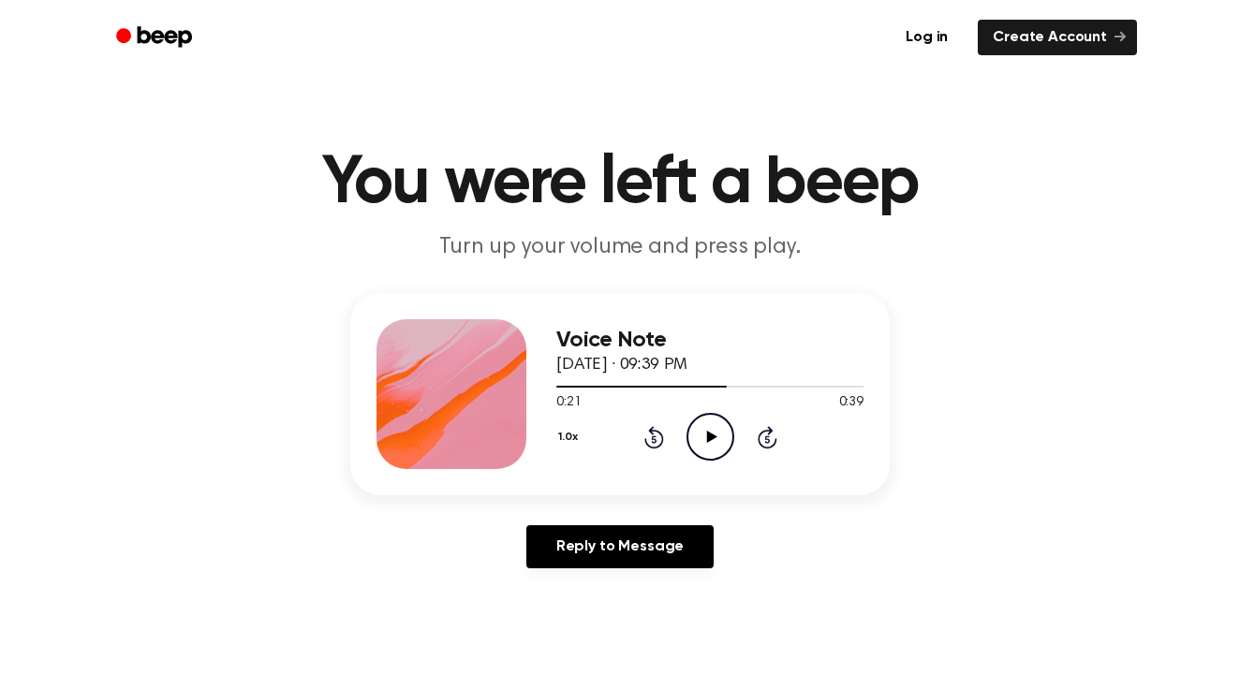
click at [742, 2] on div "Log in Create Account" at bounding box center [620, 37] width 1034 height 75
click at [649, 447] on icon at bounding box center [654, 437] width 20 height 22
click at [702, 423] on icon "Play Audio" at bounding box center [711, 437] width 48 height 48
click at [702, 423] on icon "Pause Audio" at bounding box center [711, 437] width 48 height 48
